Goal: Task Accomplishment & Management: Manage account settings

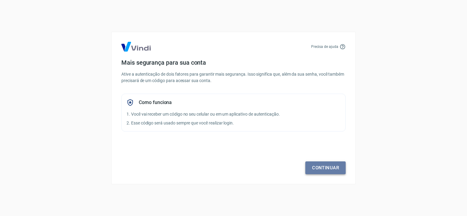
click at [329, 172] on link "Continuar" at bounding box center [325, 168] width 40 height 13
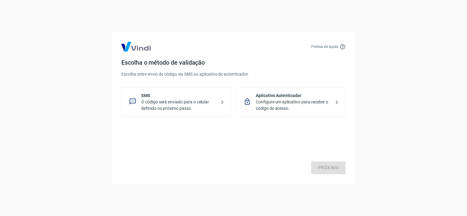
click at [175, 108] on p "O código será enviado para o celular definido no próximo passo." at bounding box center [178, 105] width 75 height 13
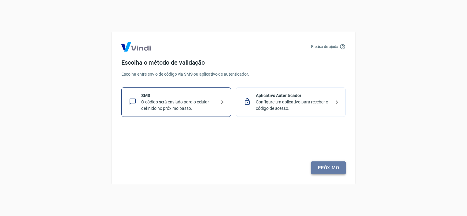
click at [336, 169] on link "Próximo" at bounding box center [328, 168] width 35 height 13
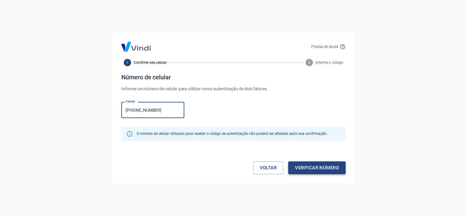
type input "(55) 99706-9847"
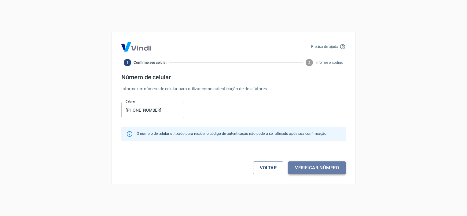
click at [332, 170] on button "Verificar número" at bounding box center [316, 168] width 57 height 13
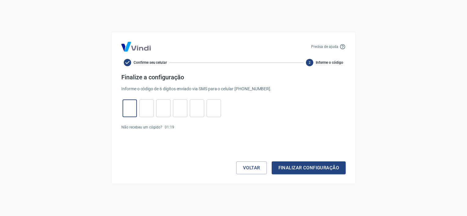
click at [128, 108] on input "tel" at bounding box center [130, 108] width 14 height 13
type input "4"
type input "3"
type input "1"
type input "5"
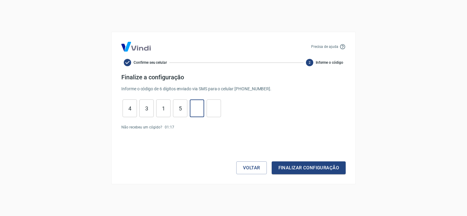
type input "3"
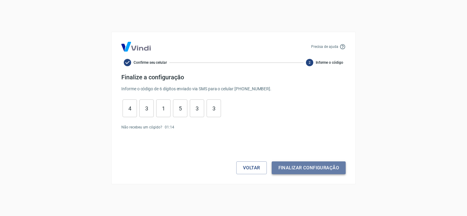
click at [294, 169] on button "Finalizar configuração" at bounding box center [309, 168] width 74 height 13
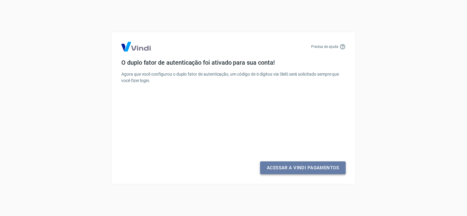
click at [302, 170] on link "Acessar a Vindi Pagamentos" at bounding box center [303, 168] width 86 height 13
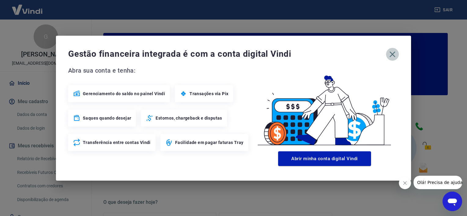
click at [392, 54] on icon "button" at bounding box center [393, 54] width 6 height 6
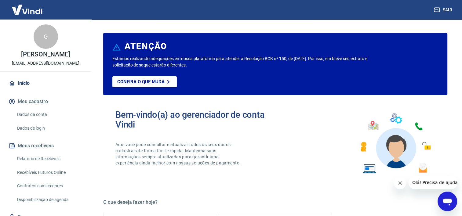
drag, startPoint x: 86, startPoint y: 178, endPoint x: 86, endPoint y: 204, distance: 25.7
click at [86, 204] on div "Início Meu cadastro Dados da conta Dados de login Meus recebíveis Relatório de …" at bounding box center [45, 160] width 91 height 166
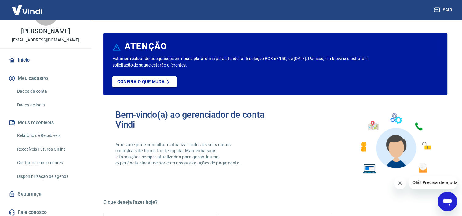
scroll to position [26, 0]
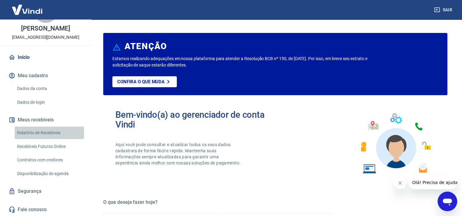
click at [49, 134] on link "Relatório de Recebíveis" at bounding box center [49, 133] width 69 height 13
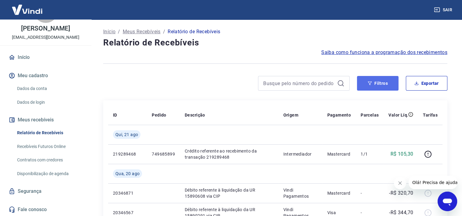
click at [390, 81] on button "Filtros" at bounding box center [378, 83] width 42 height 15
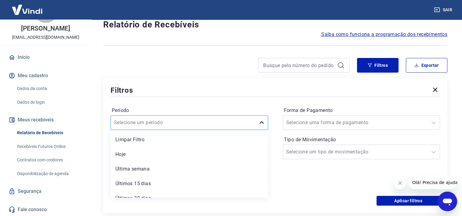
click at [257, 130] on div "option Limpar Filtro focused, 1 of 7. 7 results available. Use Up and Down to c…" at bounding box center [190, 122] width 158 height 15
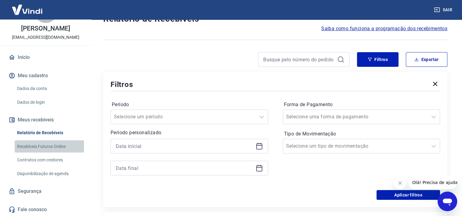
click at [59, 147] on link "Recebíveis Futuros Online" at bounding box center [49, 147] width 69 height 13
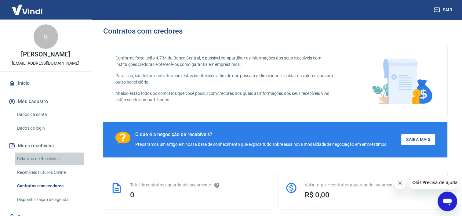
click at [57, 155] on link "Relatório de Recebíveis" at bounding box center [49, 159] width 69 height 13
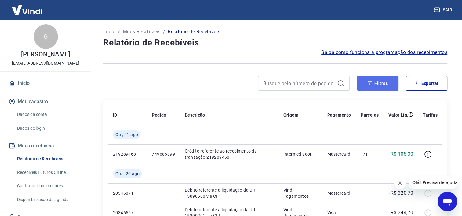
click at [386, 82] on button "Filtros" at bounding box center [378, 83] width 42 height 15
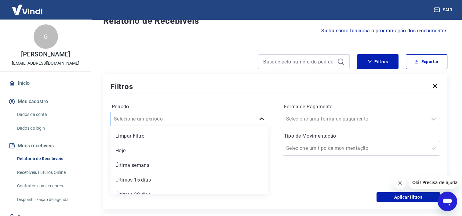
click at [263, 126] on div "option Limpar Filtro focused, 1 of 7. 7 results available. Use Up and Down to c…" at bounding box center [190, 119] width 158 height 15
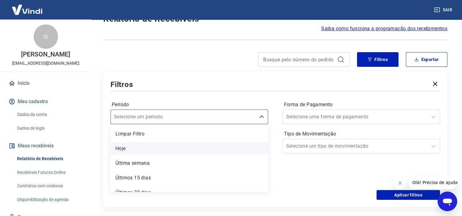
click at [225, 154] on div "Hoje" at bounding box center [190, 149] width 158 height 12
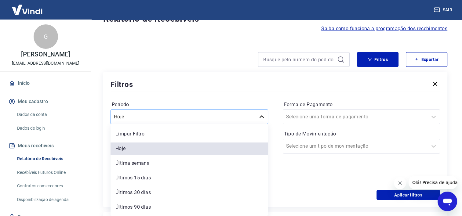
click at [260, 119] on icon at bounding box center [261, 116] width 7 height 7
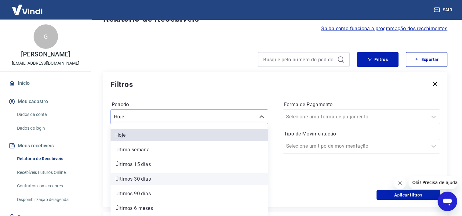
click at [228, 178] on div "Últimos 30 dias" at bounding box center [190, 179] width 158 height 12
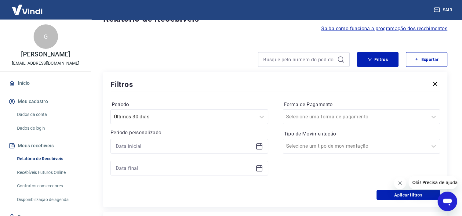
click at [228, 178] on div "Período Últimos 30 dias Período personalizado" at bounding box center [190, 141] width 158 height 83
click at [261, 147] on icon at bounding box center [259, 146] width 7 height 7
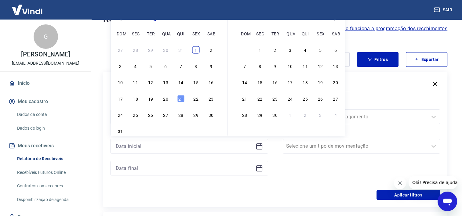
click at [196, 48] on div "1" at bounding box center [195, 49] width 7 height 7
type input "[DATE]"
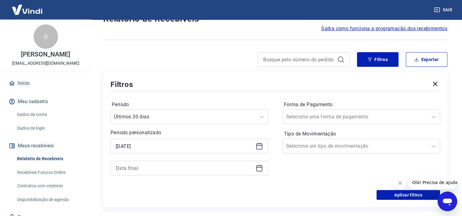
click at [261, 170] on icon at bounding box center [259, 168] width 7 height 7
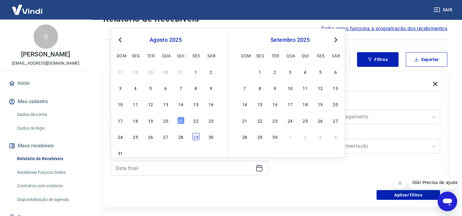
click at [198, 138] on div "29" at bounding box center [195, 136] width 7 height 7
type input "[DATE]"
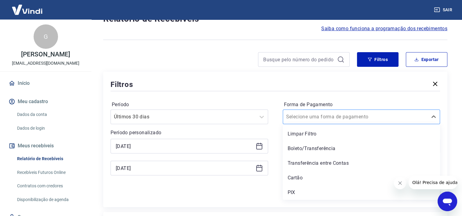
click at [351, 118] on div at bounding box center [355, 117] width 139 height 9
click at [339, 132] on div "Limpar Filtro" at bounding box center [362, 134] width 158 height 12
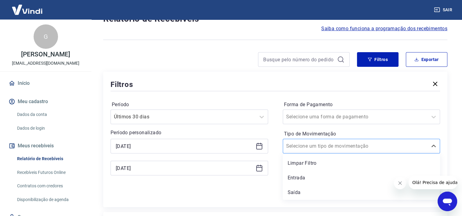
click at [353, 146] on div at bounding box center [355, 146] width 139 height 9
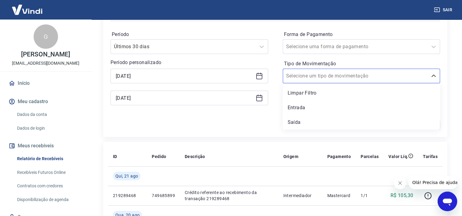
scroll to position [92, 0]
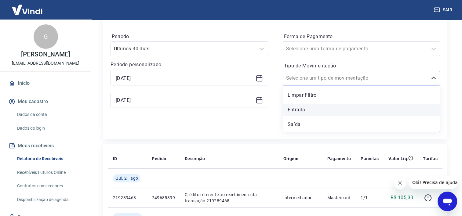
click at [354, 112] on div "Entrada" at bounding box center [362, 110] width 158 height 12
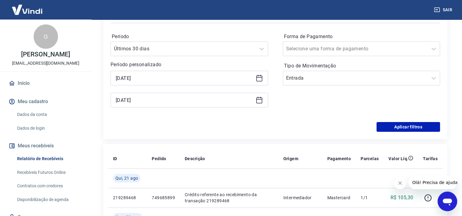
click at [354, 112] on div "Forma de Pagamento Selecione uma forma de pagamento Tipo de Movimentação Entrada" at bounding box center [362, 73] width 158 height 83
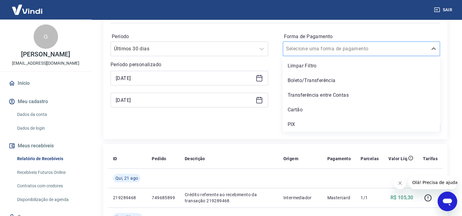
click at [416, 48] on div at bounding box center [355, 49] width 139 height 9
click at [364, 111] on div "Cartão" at bounding box center [362, 110] width 158 height 12
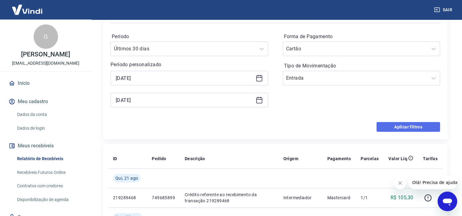
click at [405, 129] on button "Aplicar filtros" at bounding box center [409, 127] width 64 height 10
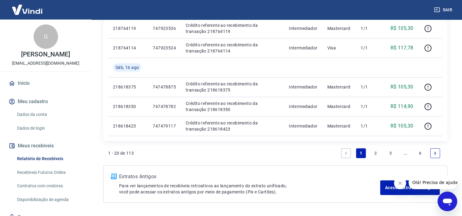
scroll to position [517, 0]
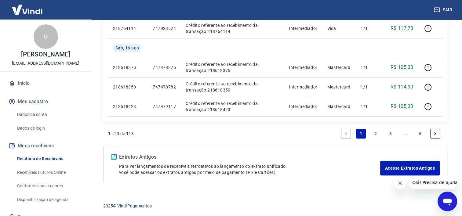
click at [405, 136] on link "..." at bounding box center [406, 134] width 10 height 10
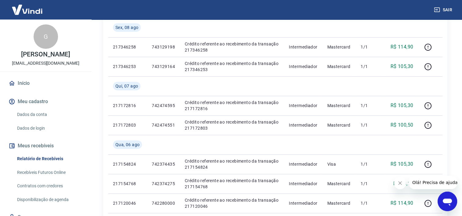
scroll to position [478, 0]
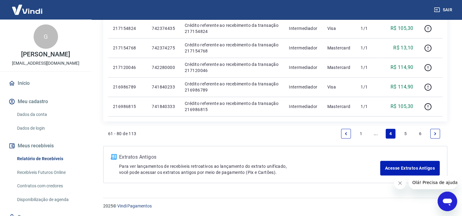
click at [346, 134] on icon "Previous page" at bounding box center [346, 133] width 2 height 3
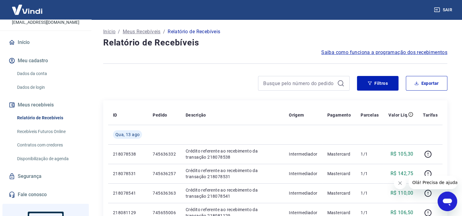
scroll to position [48, 0]
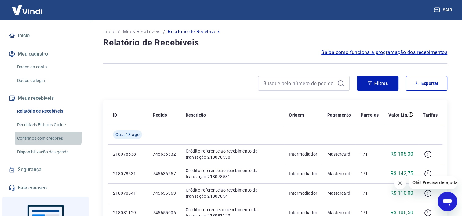
click at [48, 136] on link "Contratos com credores" at bounding box center [49, 138] width 69 height 13
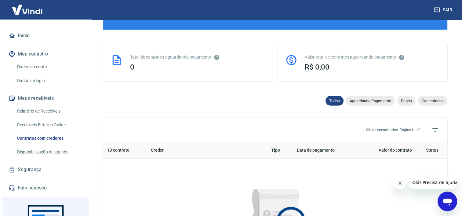
scroll to position [117, 0]
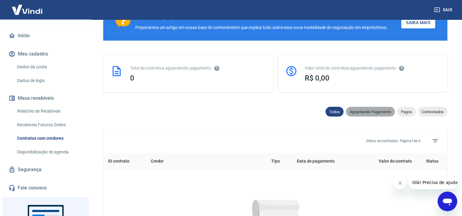
click at [377, 111] on span "Aguardando Pagamento" at bounding box center [370, 112] width 49 height 5
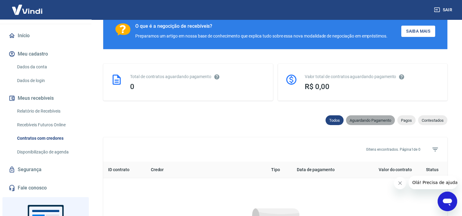
select select "waiting_payment"
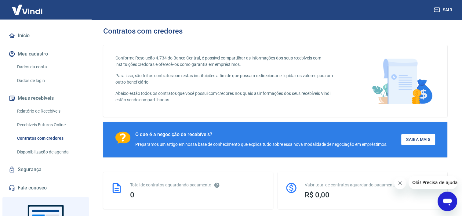
click at [203, 197] on div "0" at bounding box center [198, 195] width 136 height 9
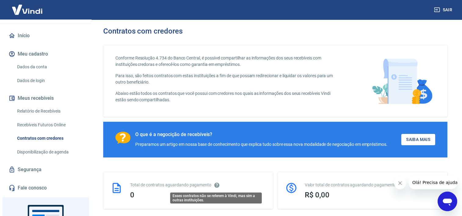
click at [216, 186] on icon "Esses contratos não se referem à Vindi, mas sim a outras instituições." at bounding box center [216, 185] width 5 height 5
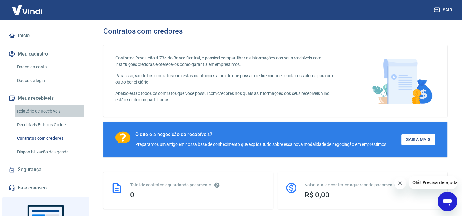
click at [51, 111] on link "Relatório de Recebíveis" at bounding box center [49, 111] width 69 height 13
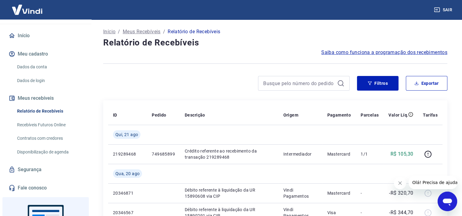
click at [343, 88] on div at bounding box center [304, 83] width 92 height 15
click at [343, 84] on icon at bounding box center [340, 82] width 5 height 5
click at [365, 54] on span "Saiba como funciona a programação dos recebimentos" at bounding box center [384, 52] width 126 height 7
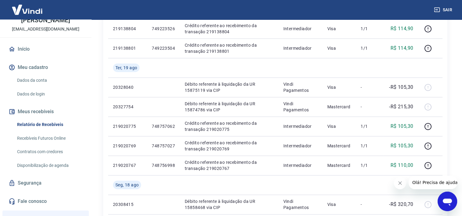
scroll to position [40, 0]
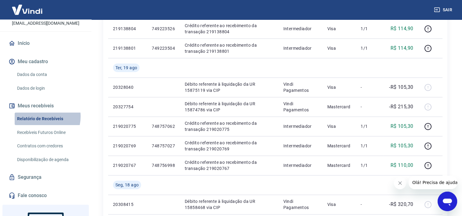
click at [40, 117] on link "Relatório de Recebíveis" at bounding box center [49, 119] width 69 height 13
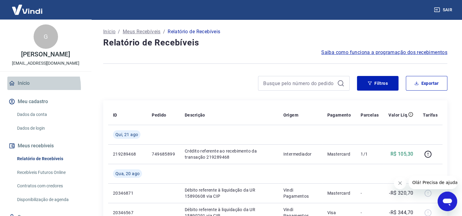
click at [28, 88] on link "Início" at bounding box center [45, 83] width 77 height 13
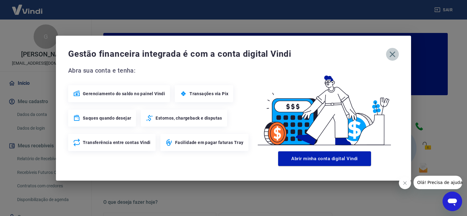
click at [393, 54] on icon "button" at bounding box center [393, 54] width 6 height 6
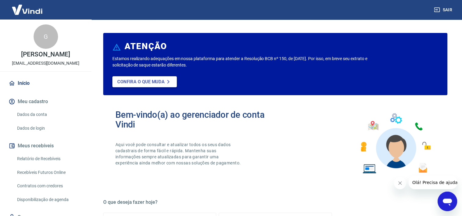
click at [147, 81] on p "Confira o que muda" at bounding box center [140, 81] width 47 height 5
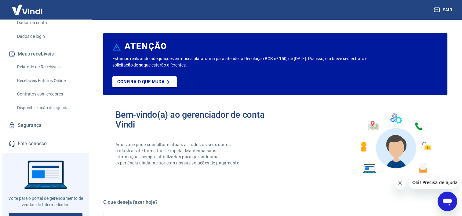
scroll to position [100, 0]
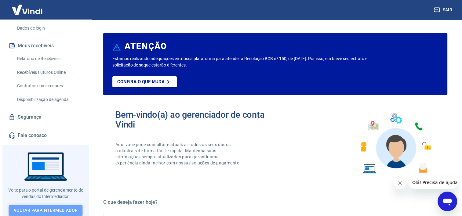
click at [32, 205] on link "Voltar para Intermediador" at bounding box center [46, 210] width 74 height 11
